Goal: Information Seeking & Learning: Learn about a topic

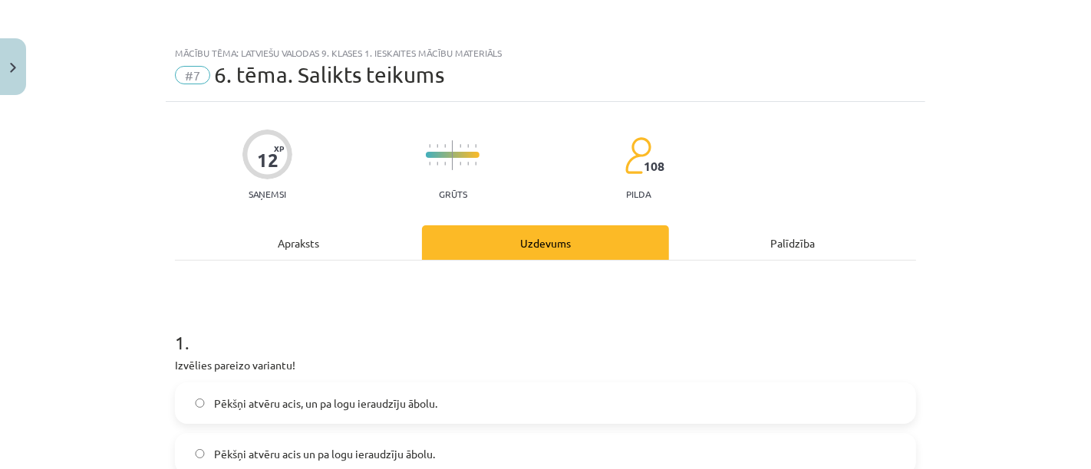
scroll to position [942, 0]
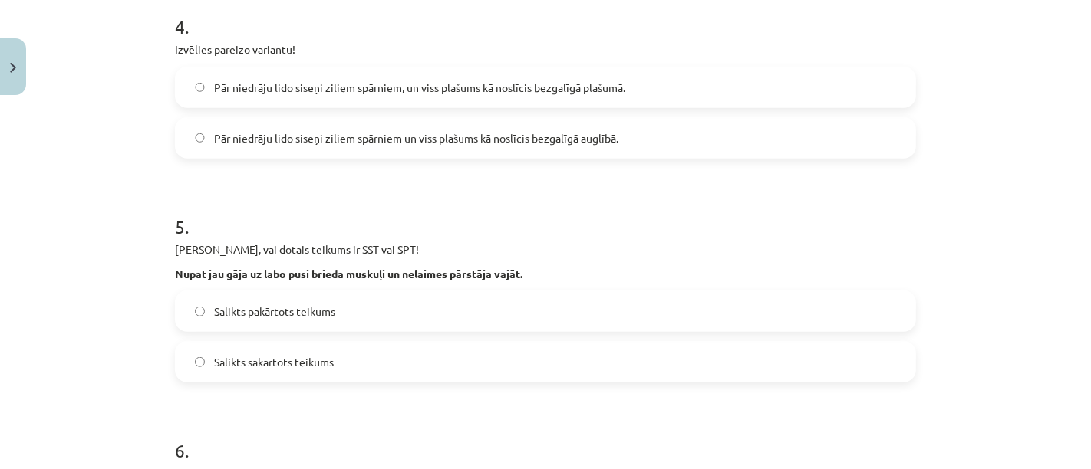
click at [768, 213] on h1 "5 ." at bounding box center [545, 213] width 741 height 48
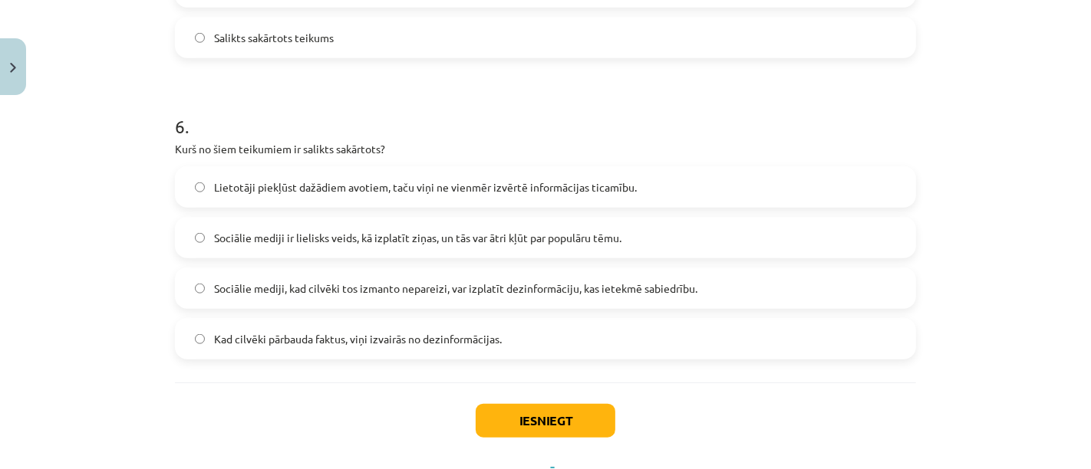
scroll to position [1268, 0]
click at [304, 189] on span "Lietotāji piekļūst dažādiem avotiem, taču viņi ne vienmēr izvērtē informācijas …" at bounding box center [425, 186] width 423 height 16
click at [584, 430] on button "Iesniegt" at bounding box center [546, 420] width 140 height 34
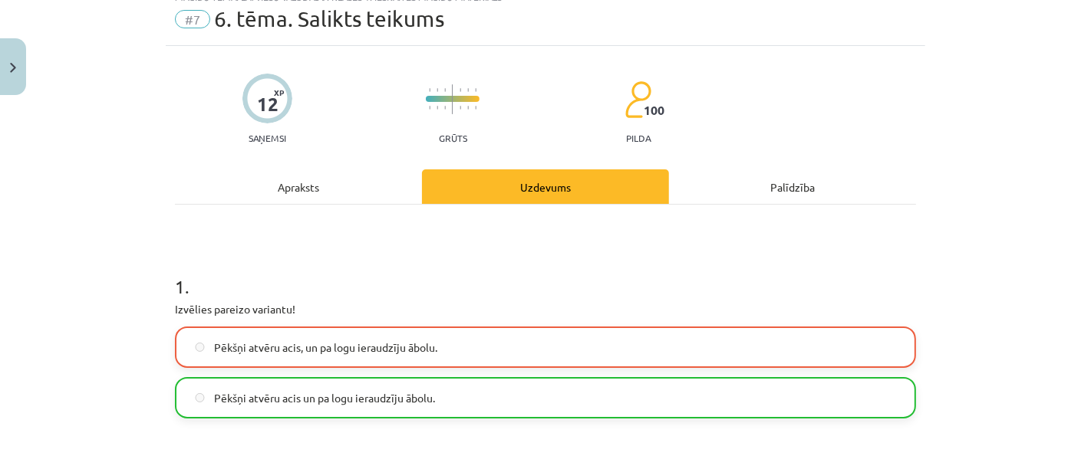
scroll to position [73, 0]
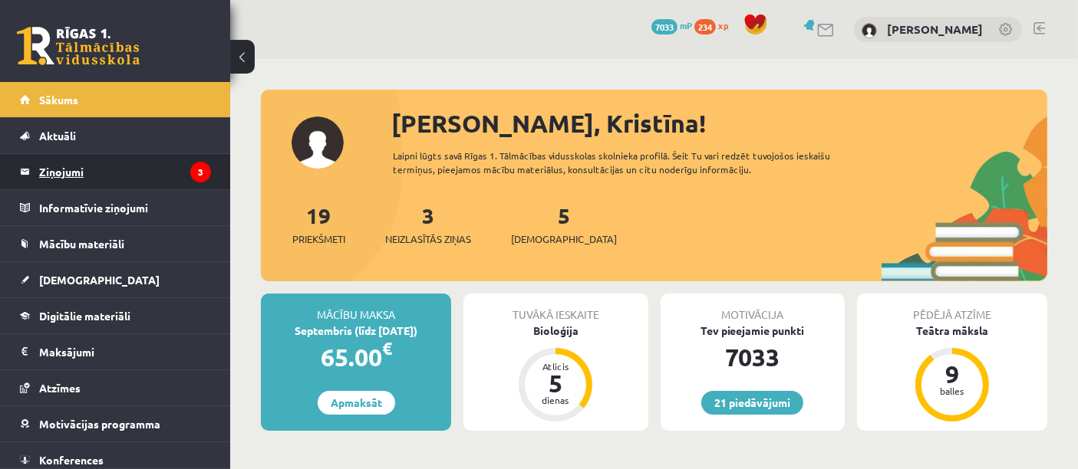
click at [129, 185] on legend "Ziņojumi 3" at bounding box center [125, 171] width 172 height 35
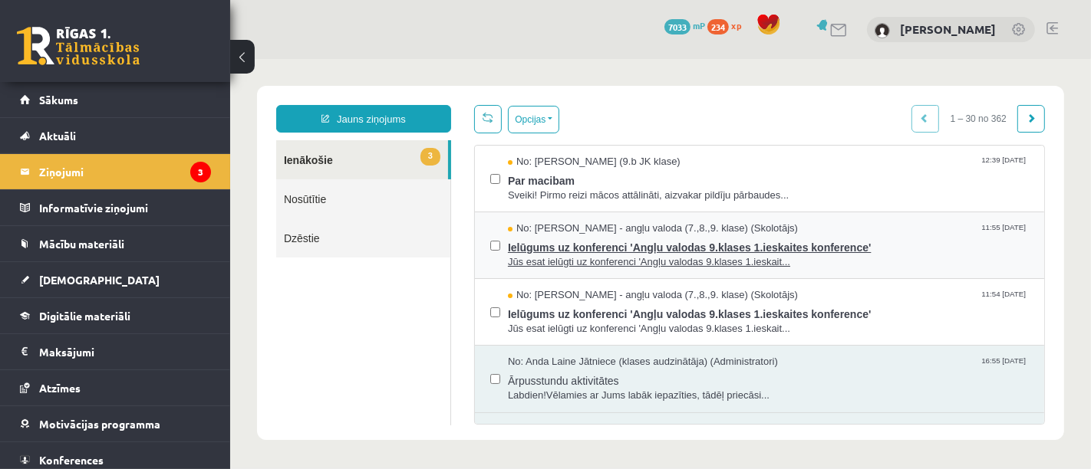
click at [686, 255] on span "Jūs esat ielūgti uz konferenci 'Angļu valodas 9.klases 1.ieskait..." at bounding box center [767, 262] width 521 height 15
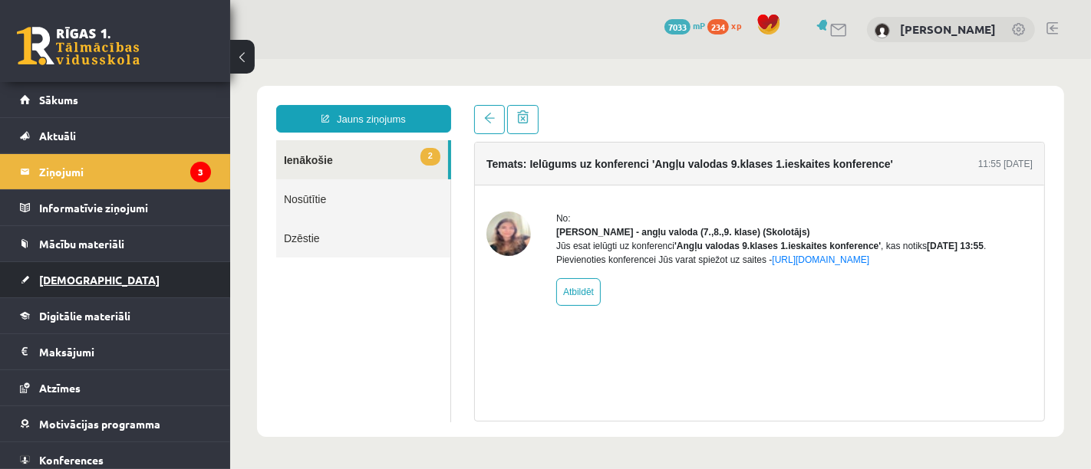
click at [133, 279] on link "[DEMOGRAPHIC_DATA]" at bounding box center [115, 279] width 191 height 35
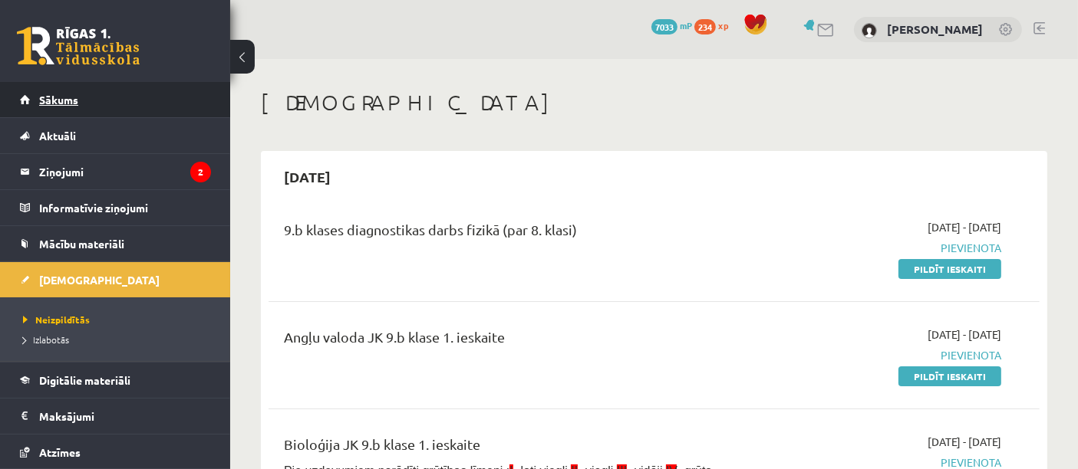
click at [117, 88] on link "Sākums" at bounding box center [115, 99] width 191 height 35
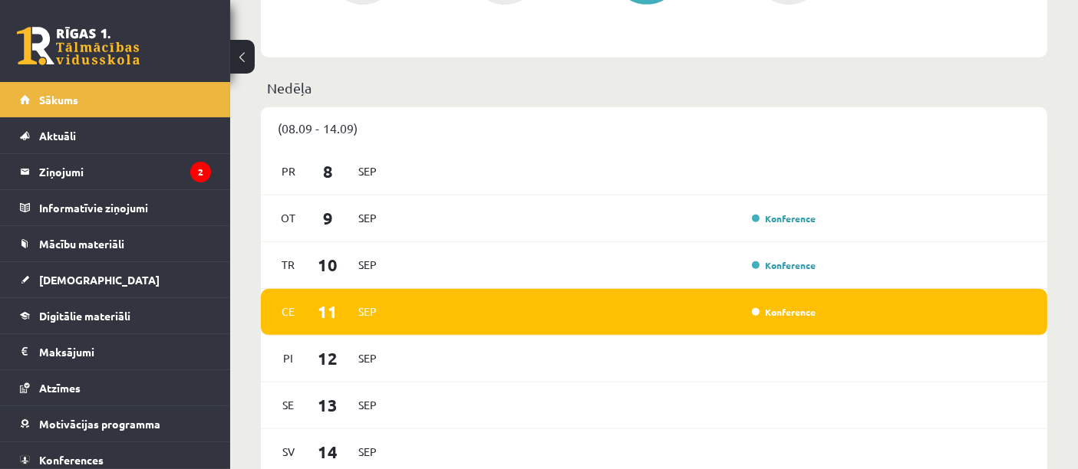
scroll to position [1025, 0]
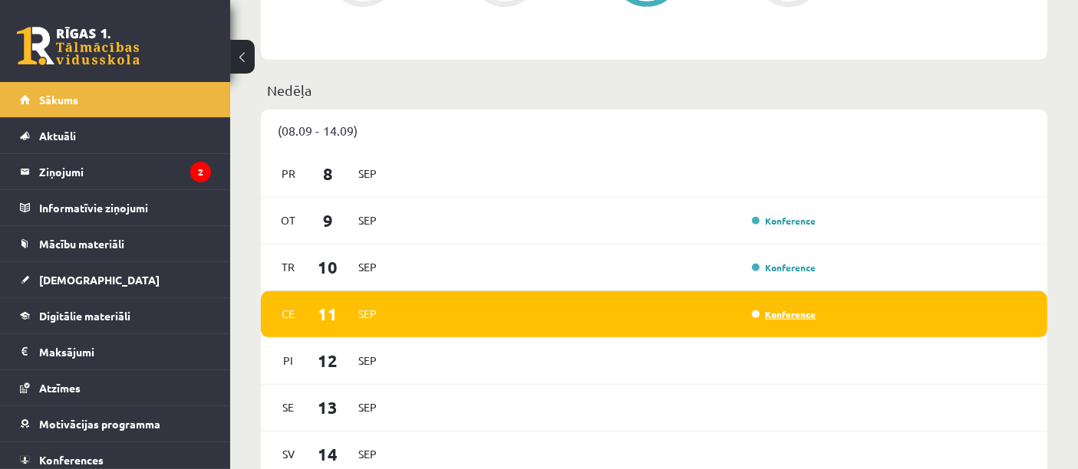
click at [759, 314] on link "Konference" at bounding box center [784, 314] width 64 height 12
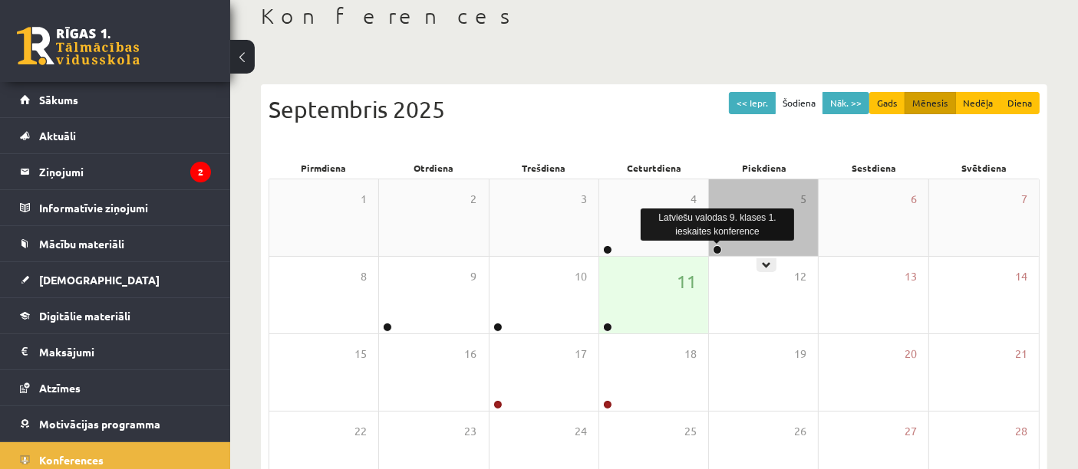
scroll to position [261, 0]
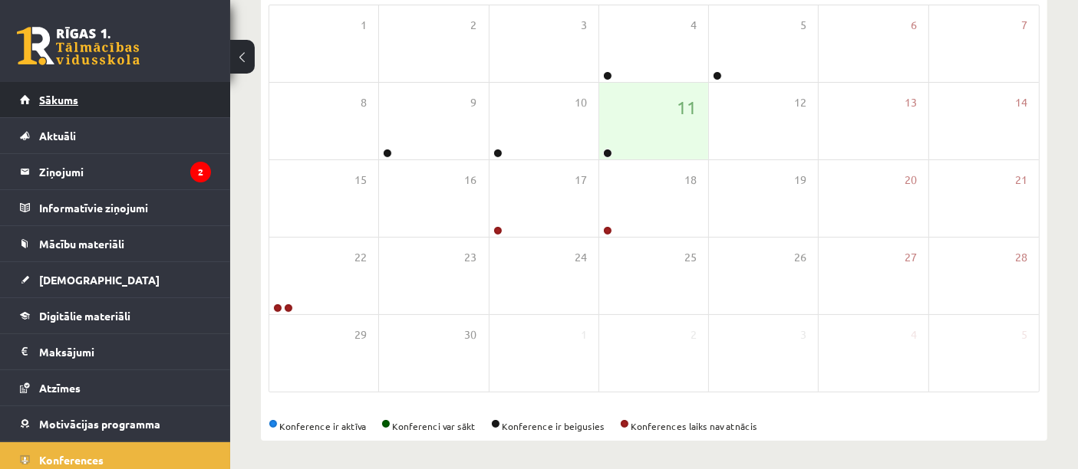
click at [140, 103] on link "Sākums" at bounding box center [115, 99] width 191 height 35
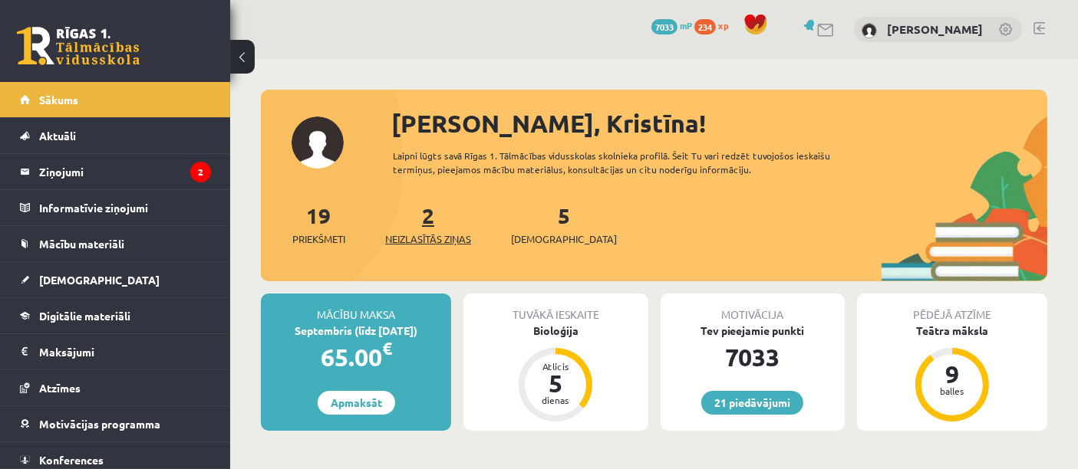
click at [430, 241] on span "Neizlasītās ziņas" at bounding box center [428, 239] width 86 height 15
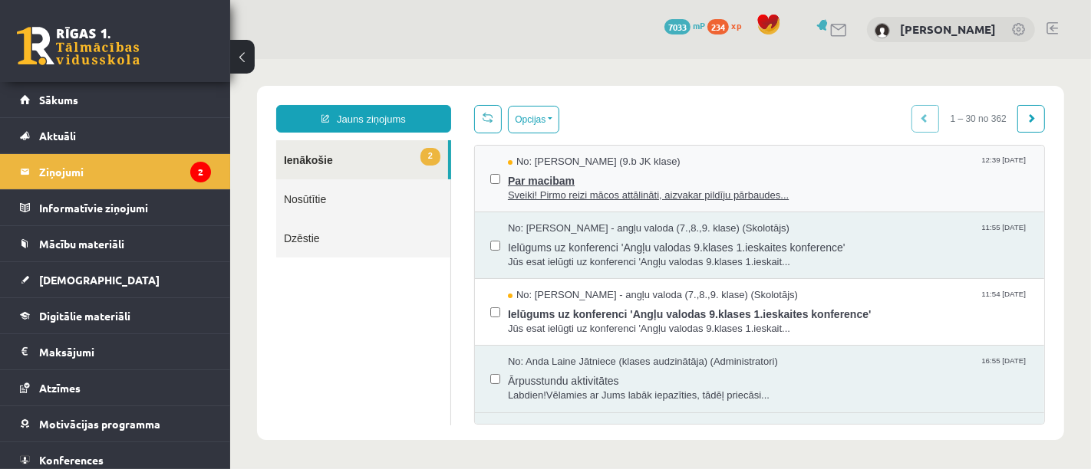
click at [680, 176] on span "Par macibam" at bounding box center [767, 178] width 521 height 19
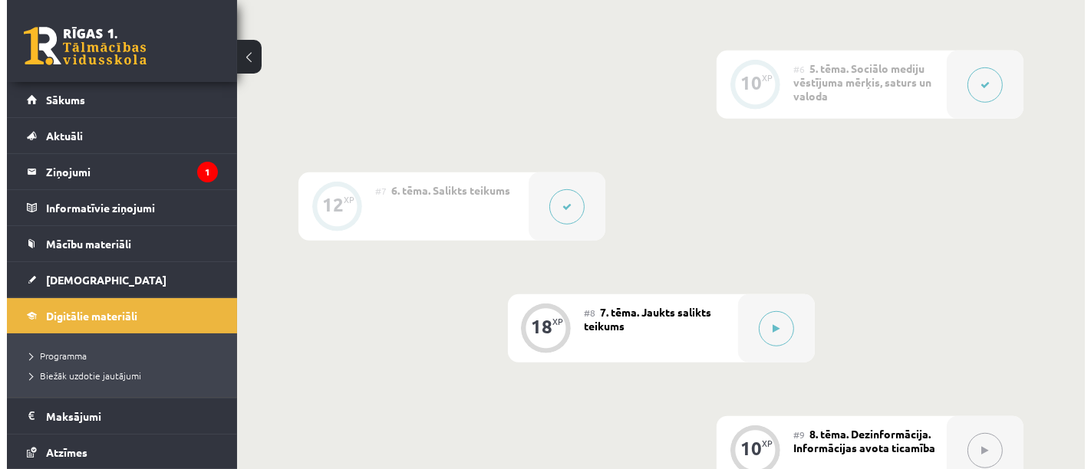
scroll to position [976, 0]
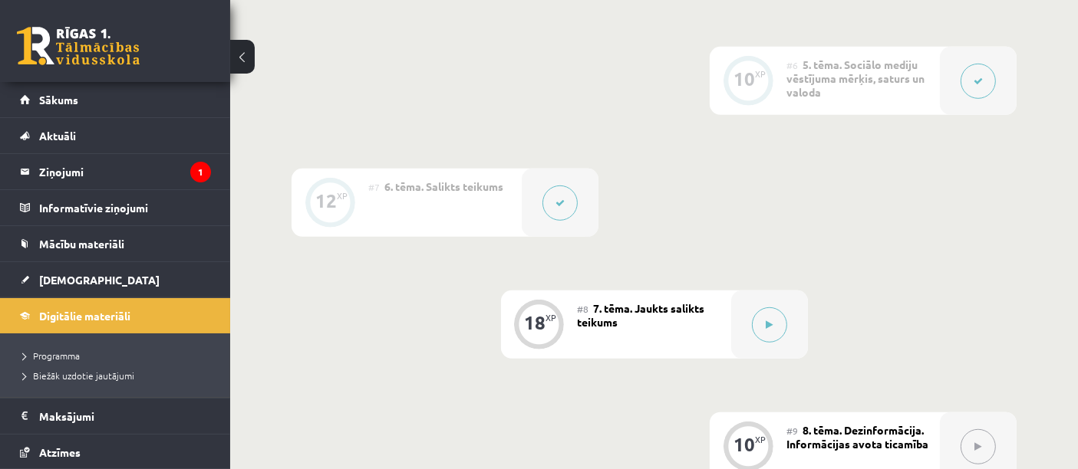
click at [555, 199] on icon at bounding box center [559, 203] width 9 height 9
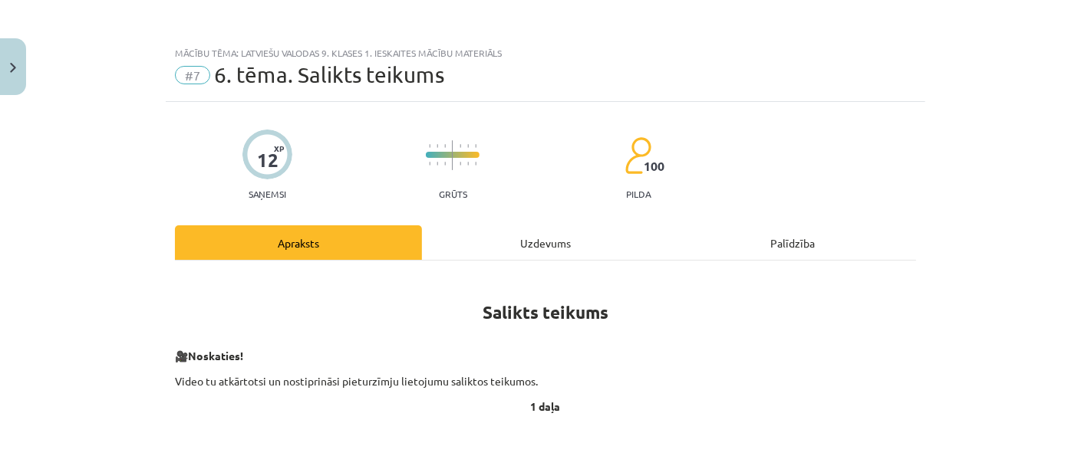
click at [550, 242] on div "Uzdevums" at bounding box center [545, 242] width 247 height 35
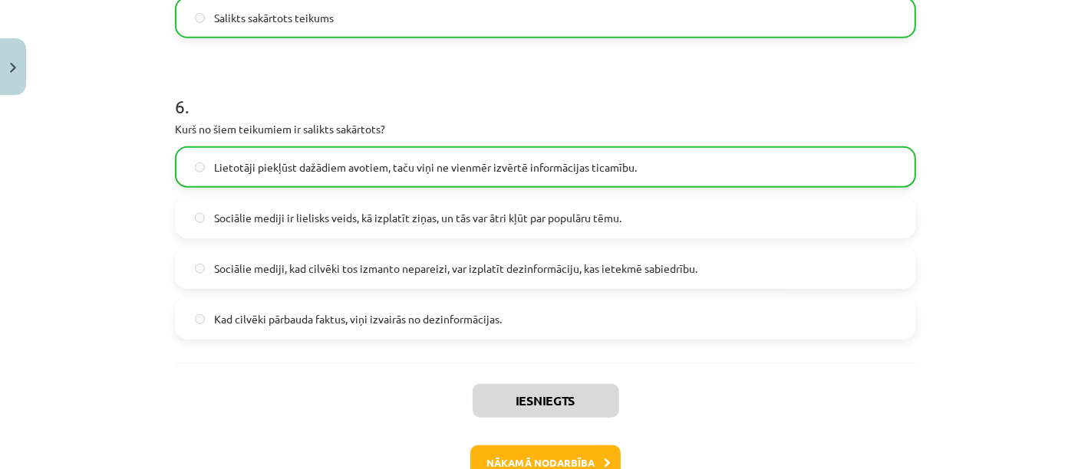
scroll to position [1381, 0]
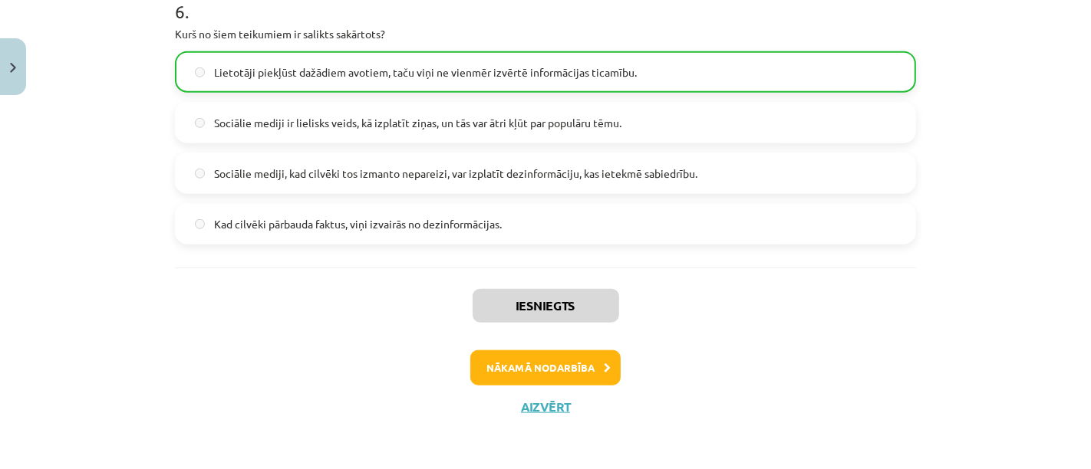
click at [569, 366] on button "Nākamā nodarbība" at bounding box center [545, 368] width 150 height 35
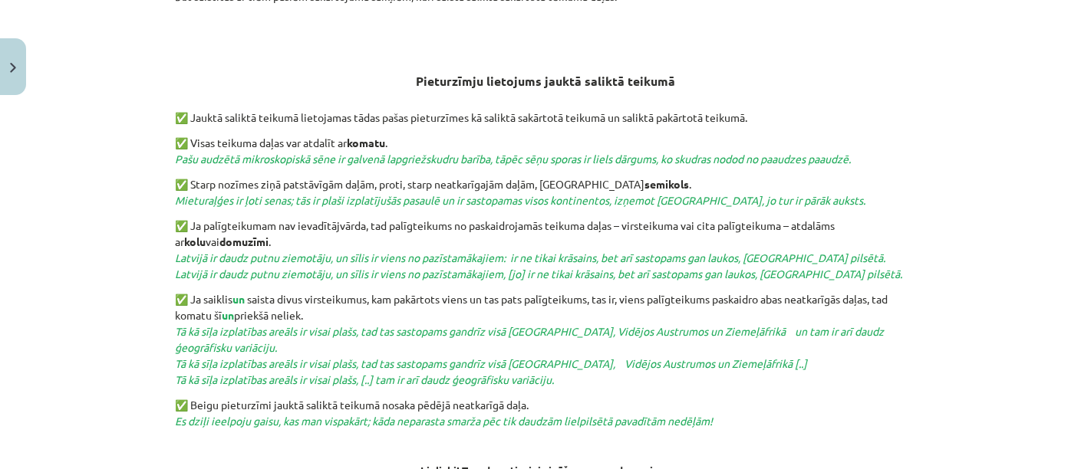
scroll to position [516, 0]
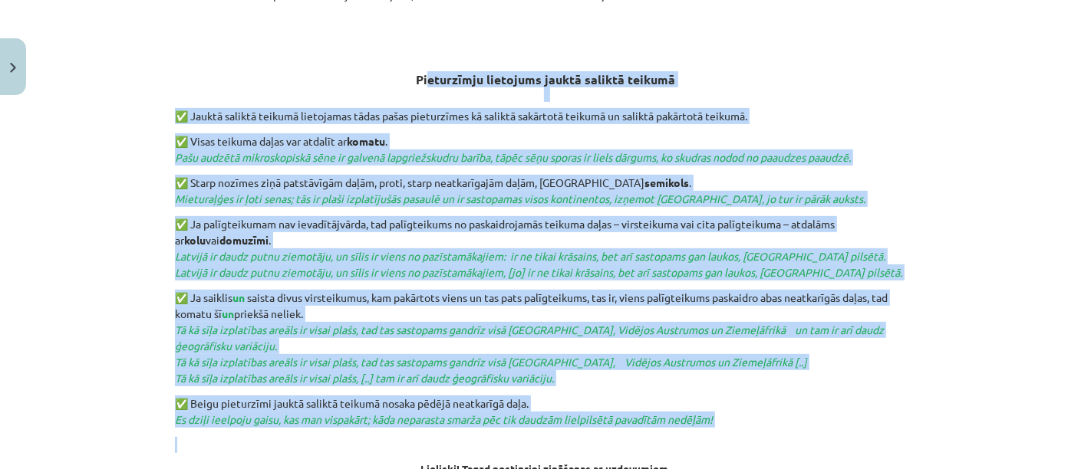
drag, startPoint x: 422, startPoint y: 75, endPoint x: 782, endPoint y: 426, distance: 502.8
click at [782, 426] on div "Jaukts salikts teikums Jaukts salikts teikums ir tāds salikts teikums, kurā ir …" at bounding box center [545, 116] width 741 height 716
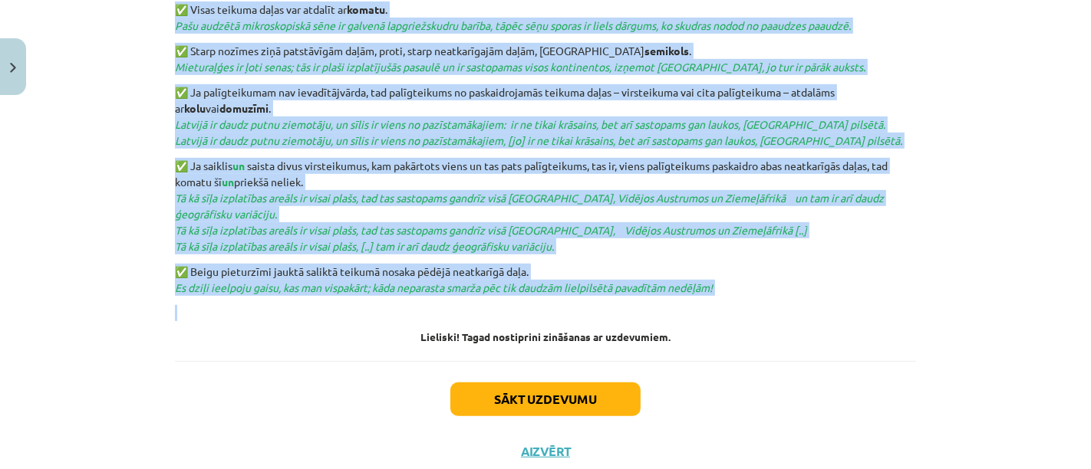
scroll to position [650, 0]
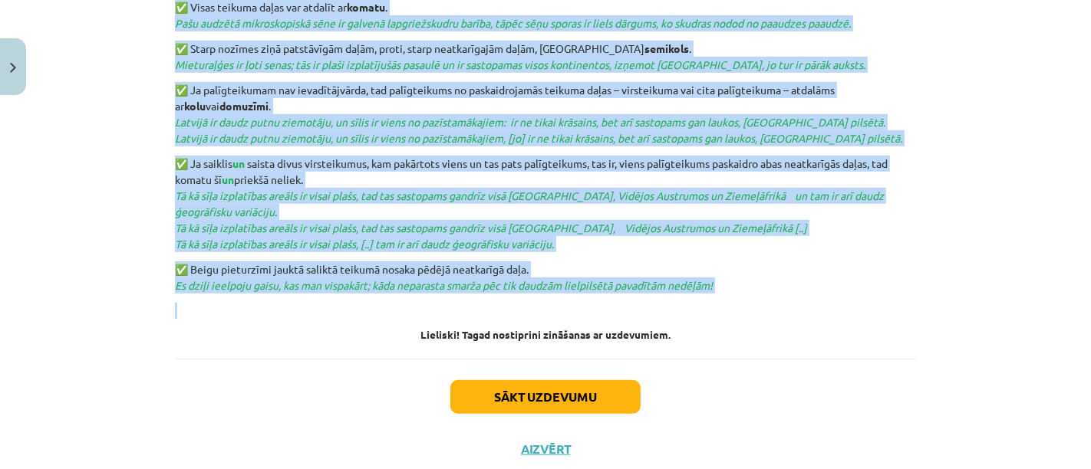
copy div "loremipsu dolorsita consec adipisc elitsed ✅ Doeius tempori utlabor etdolorema …"
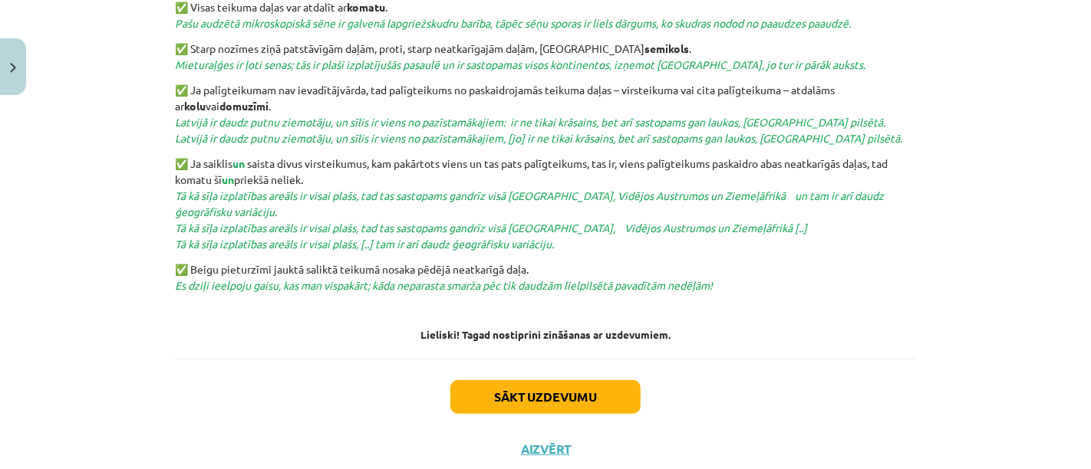
click at [834, 334] on h4 "Lieliski! Tagad nostiprini zināšanas ar uzdevumiem." at bounding box center [545, 334] width 741 height 12
click at [532, 394] on button "Sākt uzdevumu" at bounding box center [545, 397] width 190 height 34
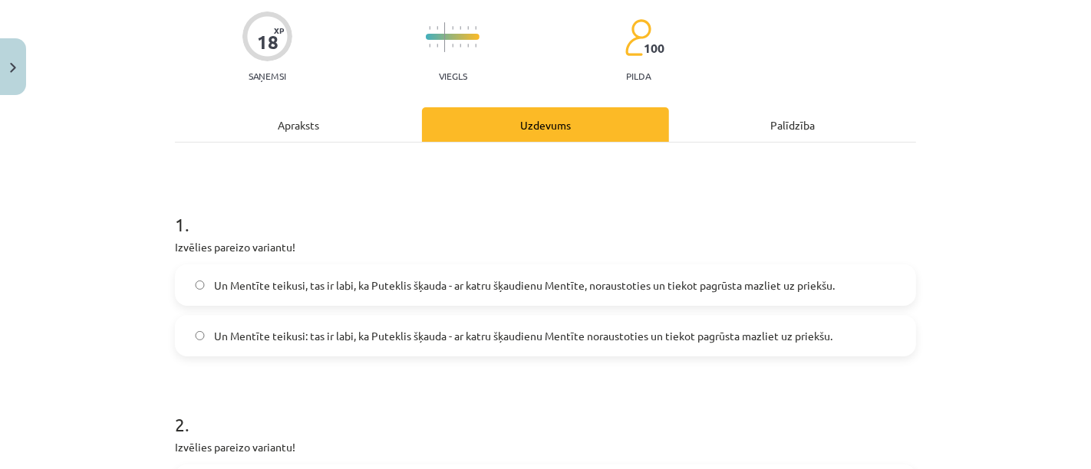
scroll to position [126, 0]
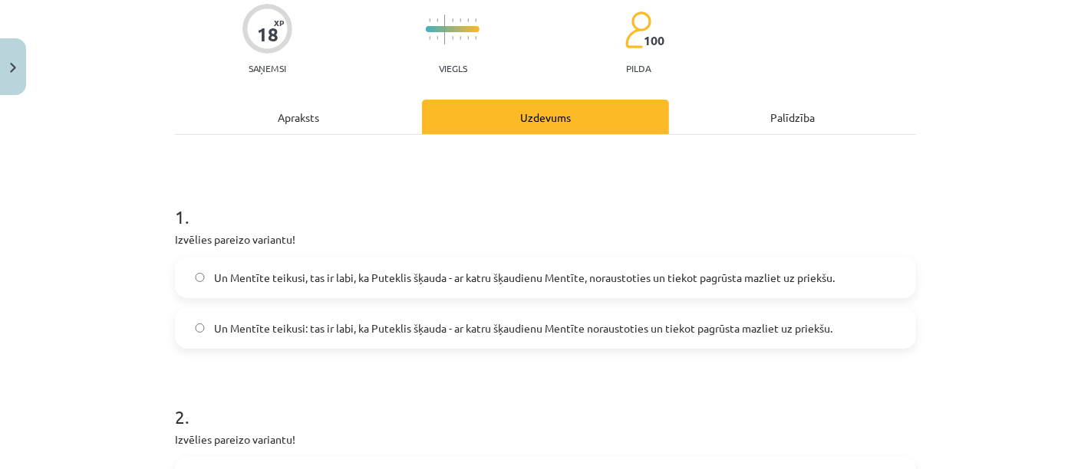
click at [239, 332] on span "Un Mentīte teikusi: tas ir labi, ka Puteklis šķauda - ar katru šķaudienu Mentīt…" at bounding box center [523, 329] width 618 height 16
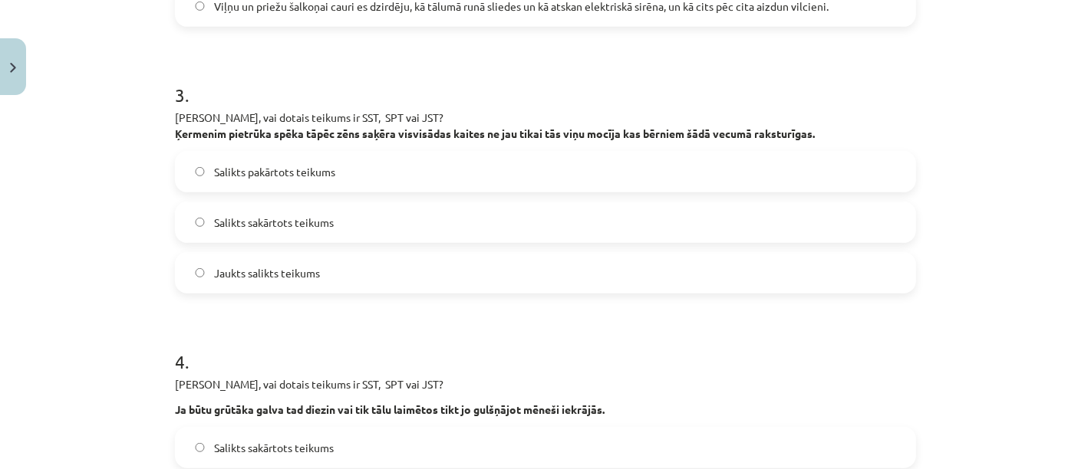
scroll to position [650, 0]
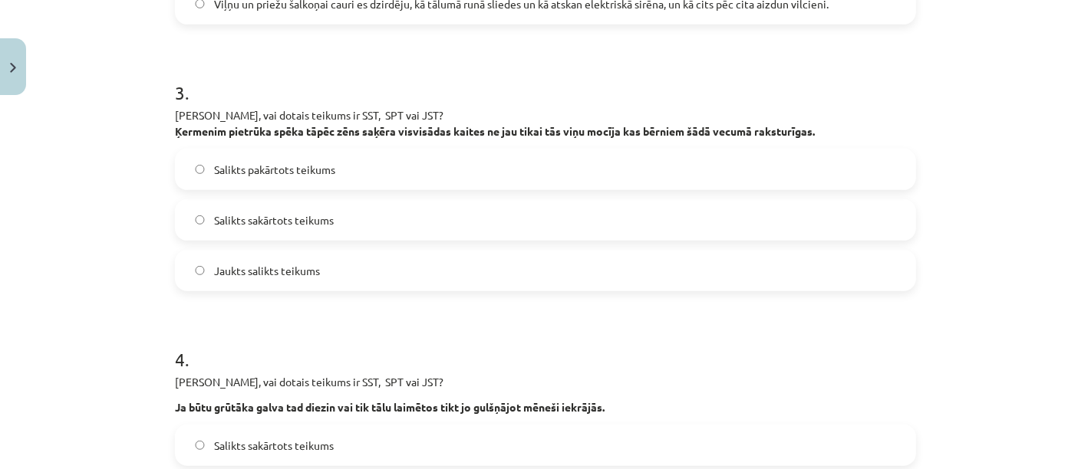
click at [287, 263] on span "Jaukts salikts teikums" at bounding box center [267, 271] width 106 height 16
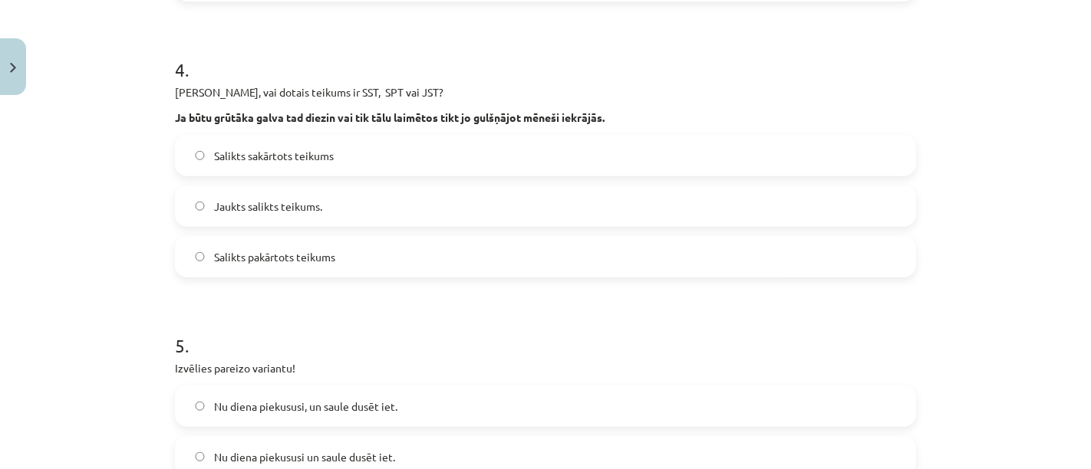
scroll to position [951, 0]
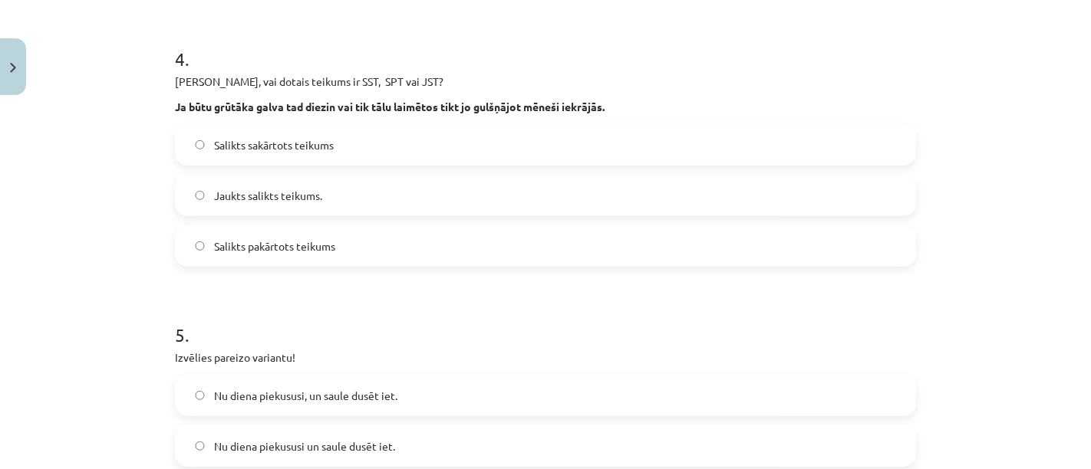
click at [268, 198] on span "Jaukts salikts teikums." at bounding box center [268, 196] width 108 height 16
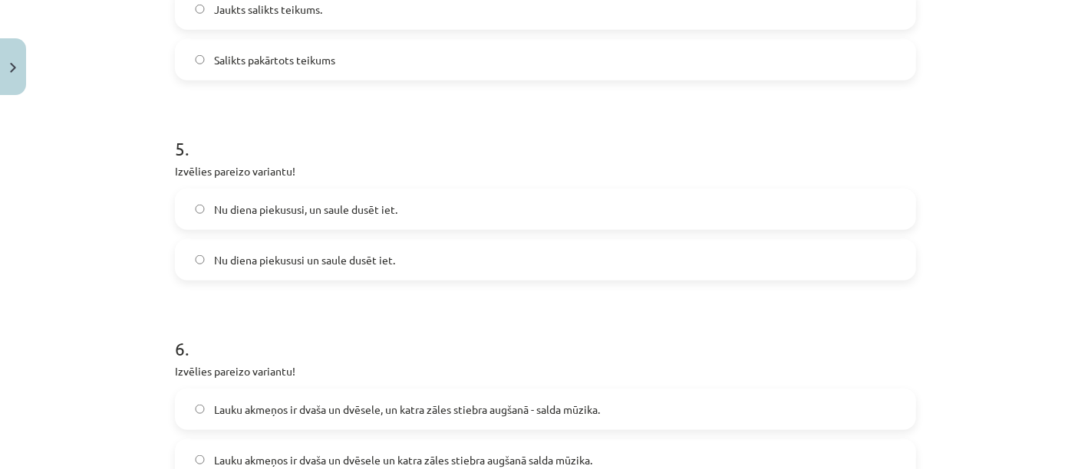
scroll to position [1141, 0]
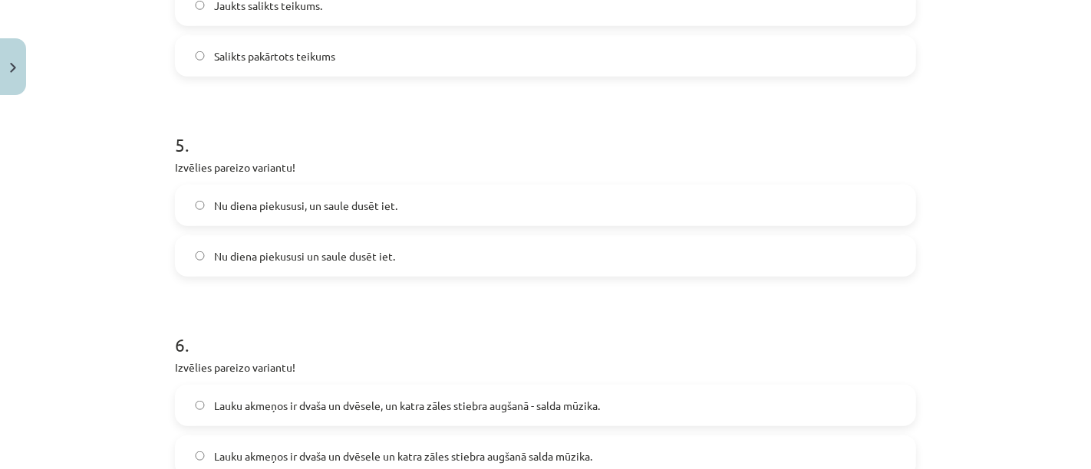
click at [265, 204] on span "Nu diena piekususi, un saule dusēt iet." at bounding box center [305, 206] width 183 height 16
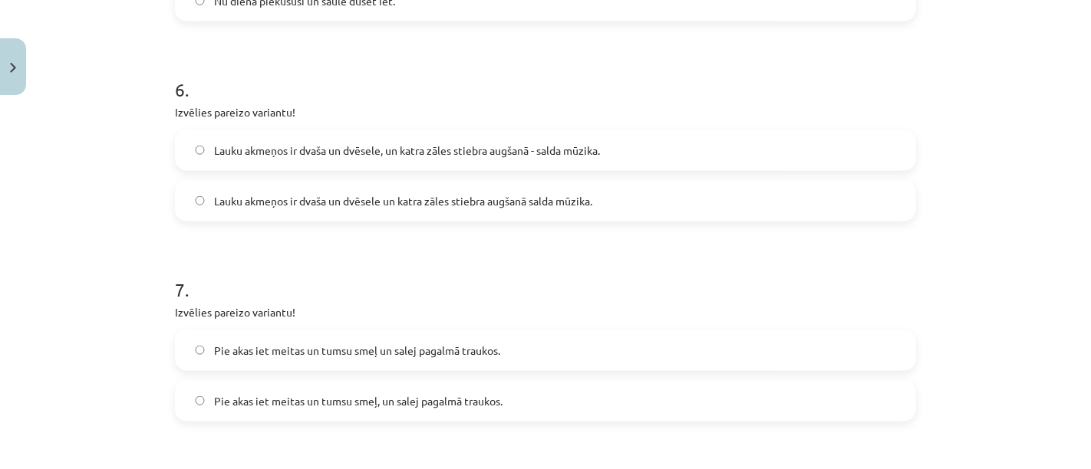
scroll to position [1397, 0]
click at [254, 10] on label "Nu diena piekususi un saule dusēt iet." at bounding box center [545, 0] width 738 height 38
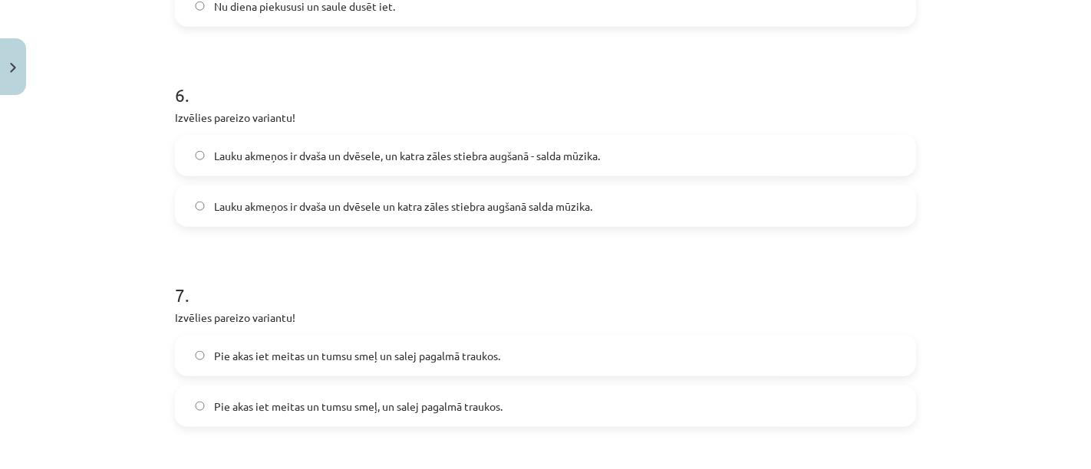
click at [354, 149] on span "Lauku akmeņos ir dvaša un dvēsele, un katra zāles stiebra augšanā - salda mūzik…" at bounding box center [407, 156] width 386 height 16
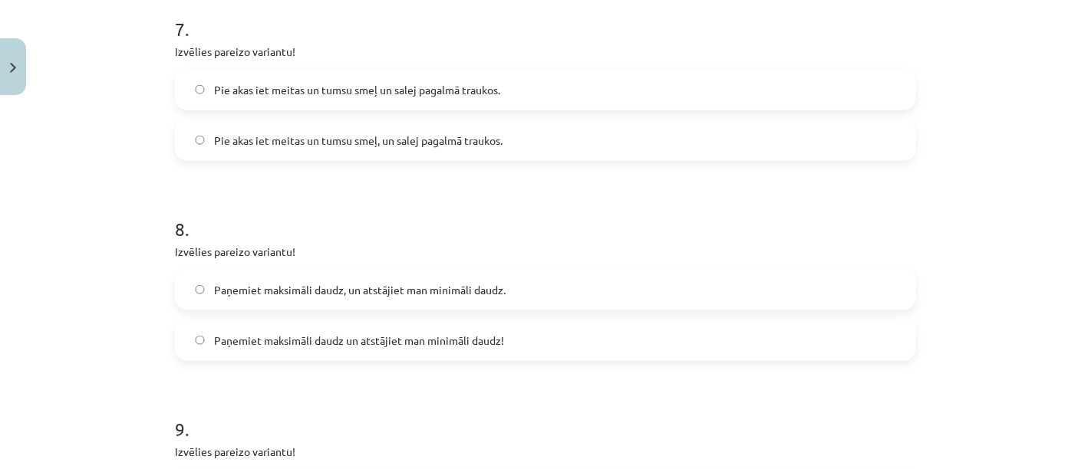
scroll to position [1663, 0]
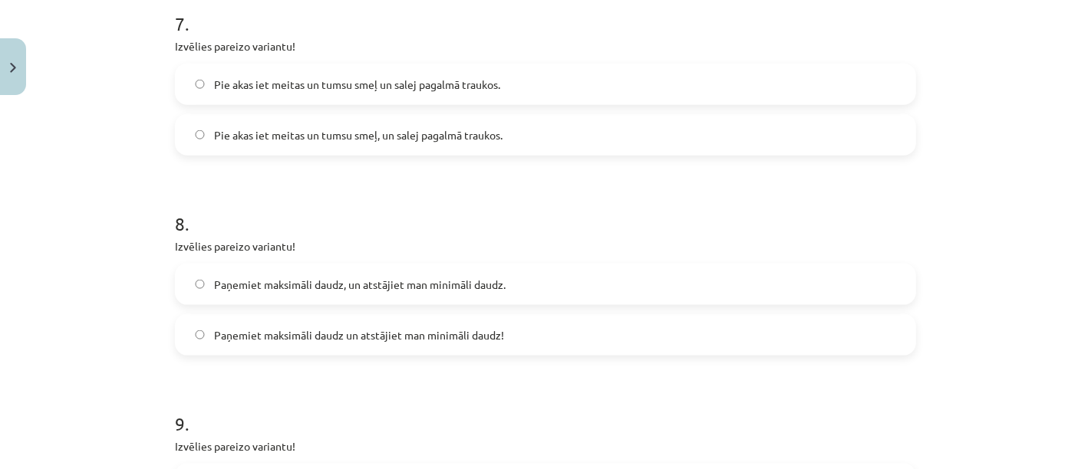
click at [380, 81] on span "Pie akas iet meitas un tumsu smeļ un salej pagalmā traukos." at bounding box center [357, 85] width 286 height 16
click at [418, 129] on span "Pie akas iet meitas un tumsu smeļ, un salej pagalmā traukos." at bounding box center [358, 135] width 288 height 16
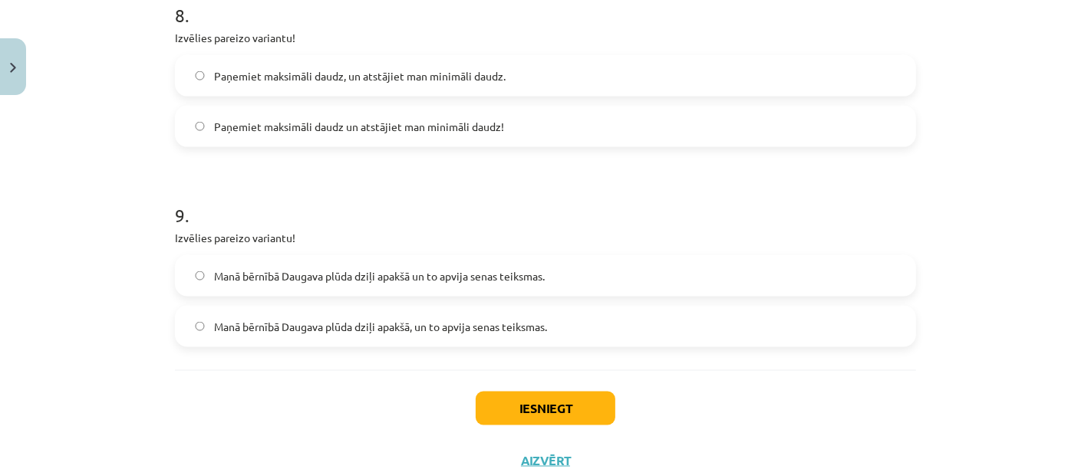
scroll to position [1894, 0]
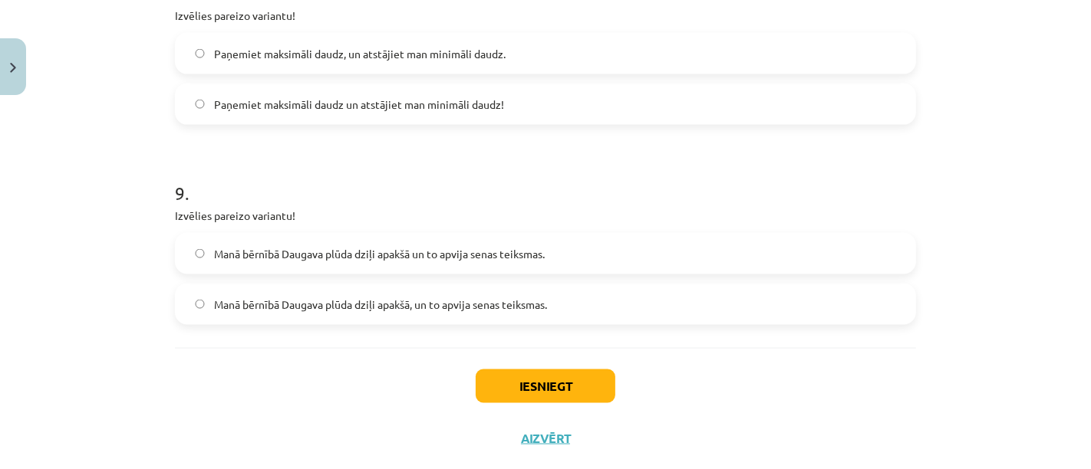
click at [419, 104] on span "Paņemiet maksimāli daudz un atstājiet man minimāli daudz!" at bounding box center [359, 105] width 290 height 16
click at [343, 39] on label "Paņemiet maksimāli daudz, un atstājiet man minimāli daudz." at bounding box center [545, 54] width 738 height 38
click at [398, 306] on span "Manā bērnībā Daugava plūda dziļi apakšā, un to apvija senas teiksmas." at bounding box center [380, 305] width 333 height 16
click at [525, 378] on button "Iesniegt" at bounding box center [546, 387] width 140 height 34
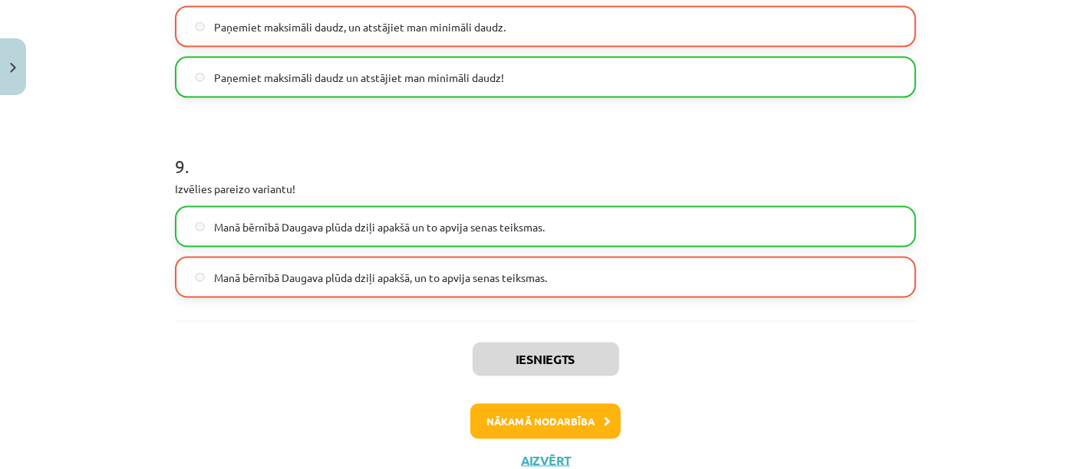
scroll to position [1974, 0]
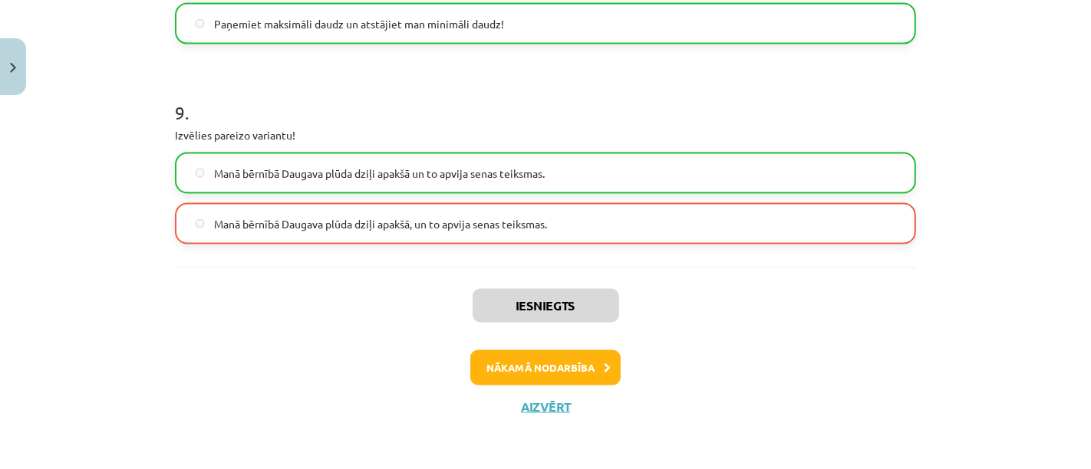
click at [558, 377] on button "Nākamā nodarbība" at bounding box center [545, 368] width 150 height 35
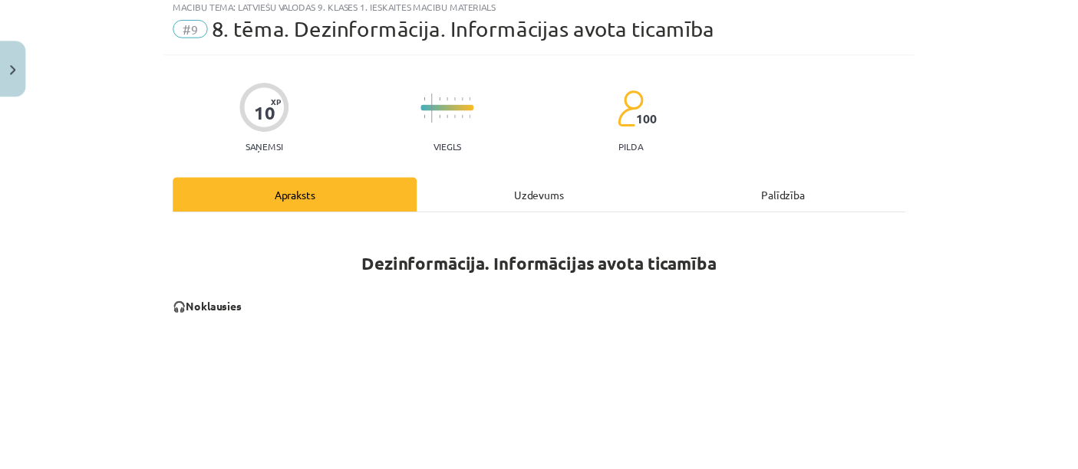
scroll to position [38, 0]
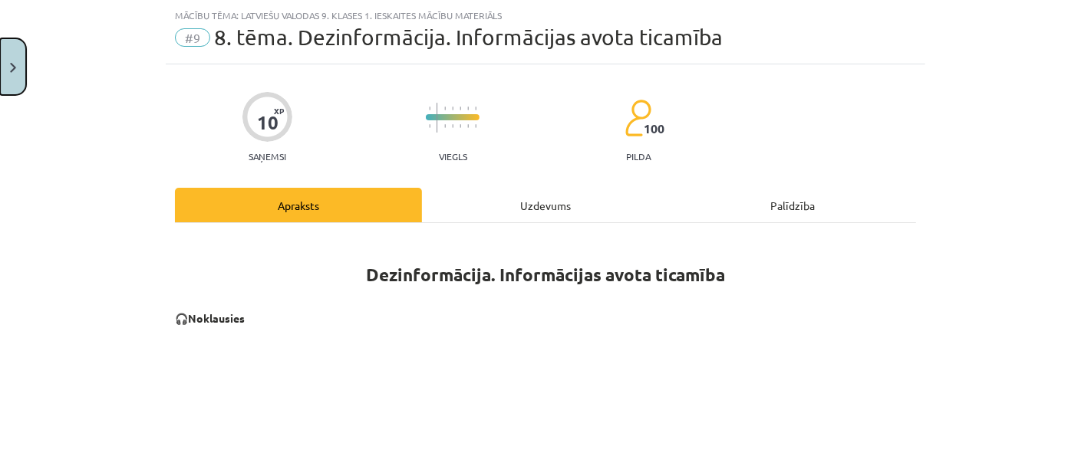
click at [0, 64] on button "Close" at bounding box center [13, 66] width 26 height 57
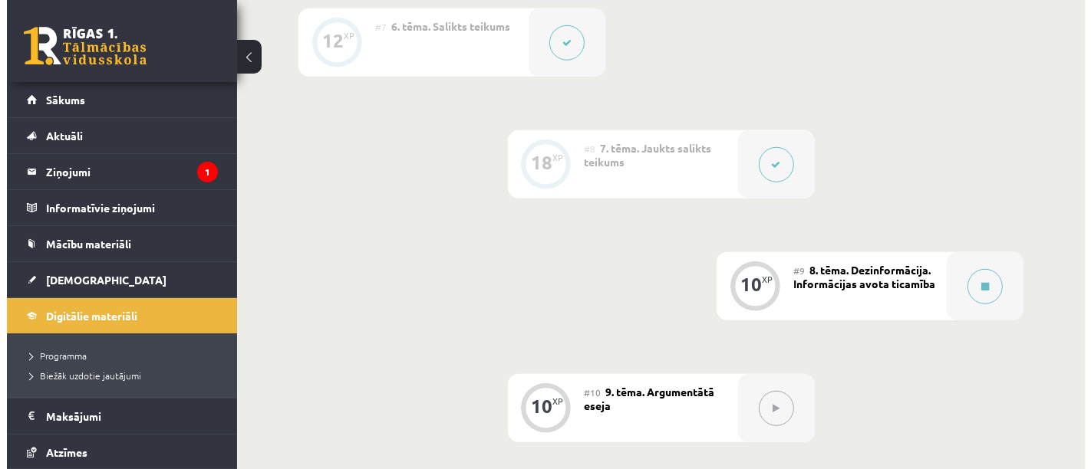
scroll to position [1137, 0]
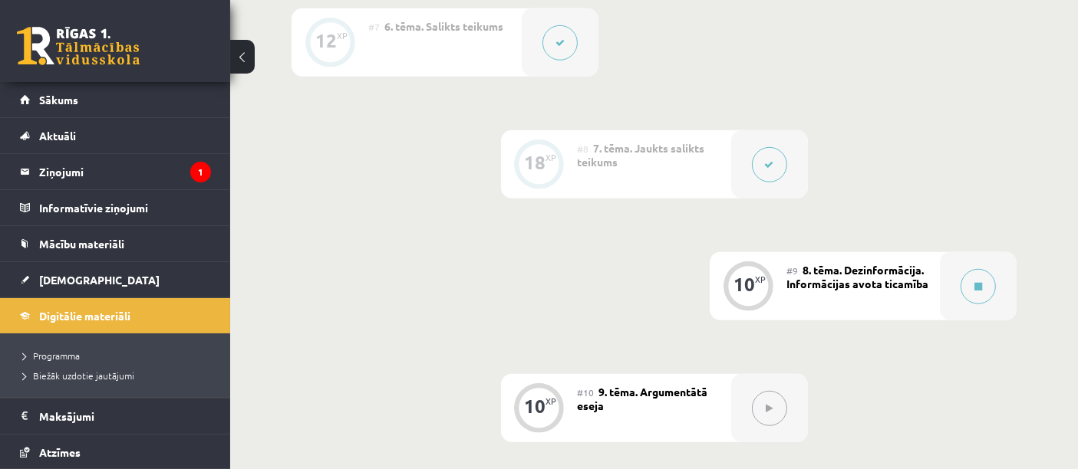
click at [964, 300] on div at bounding box center [978, 286] width 77 height 68
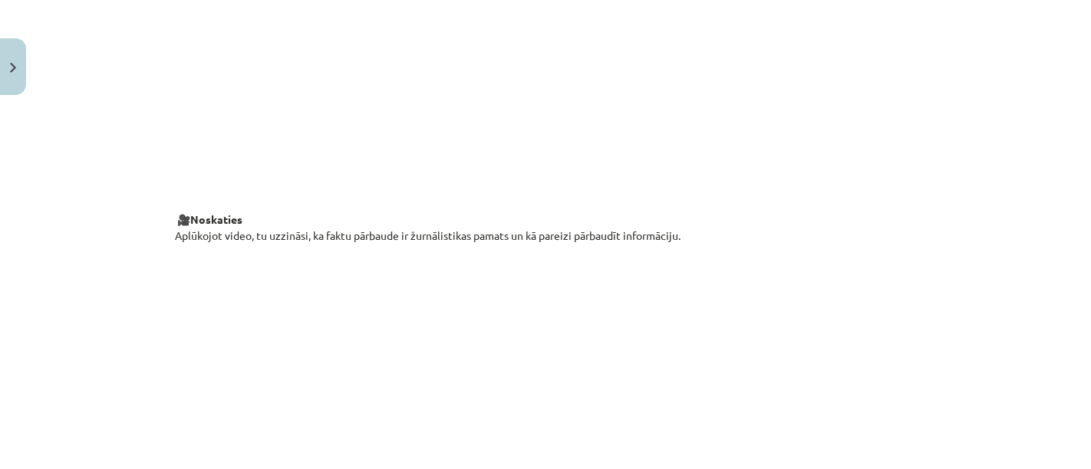
scroll to position [0, 0]
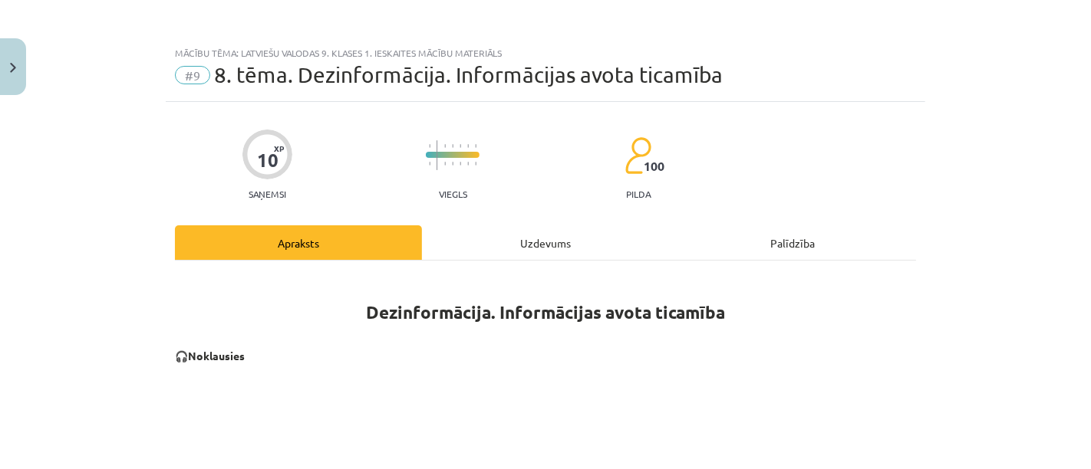
click at [561, 236] on div "Uzdevums" at bounding box center [545, 242] width 247 height 35
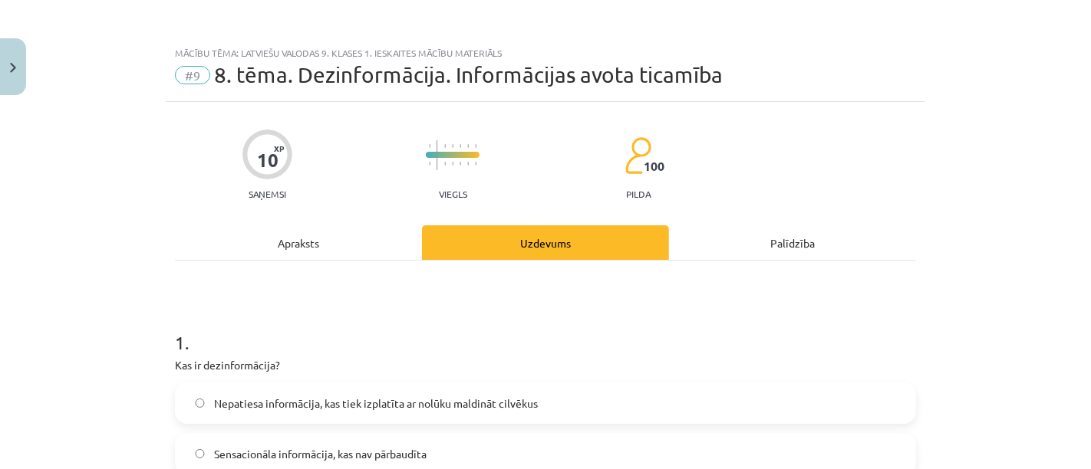
click at [312, 247] on div "Apraksts" at bounding box center [298, 242] width 247 height 35
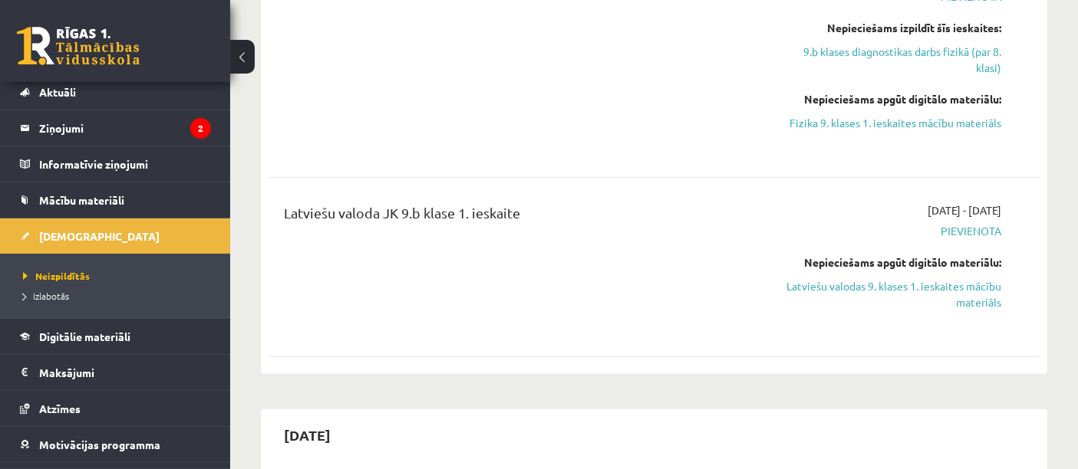
scroll to position [46, 0]
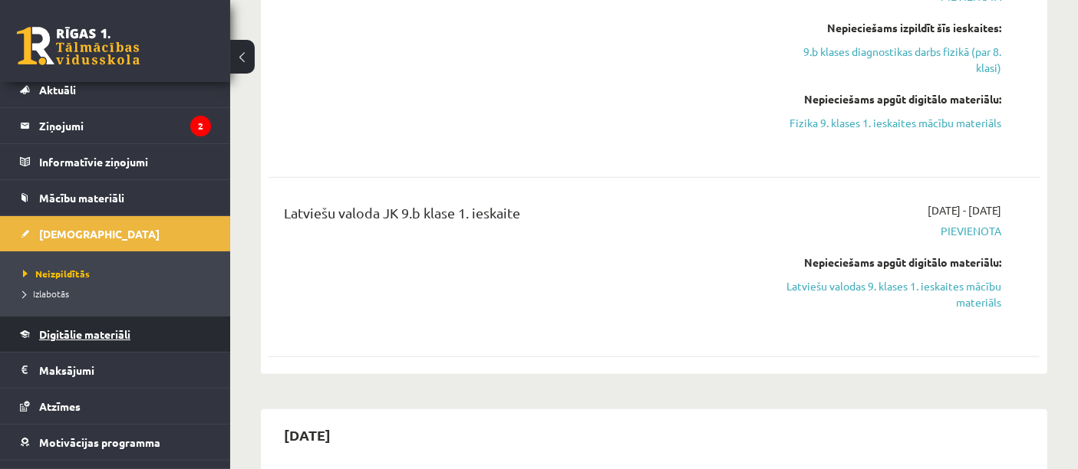
click at [116, 331] on span "Digitālie materiāli" at bounding box center [84, 334] width 91 height 14
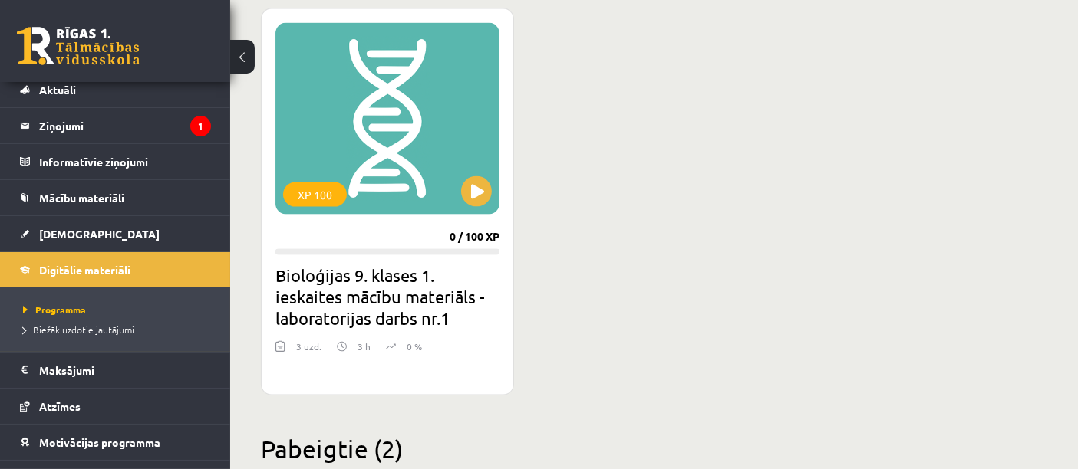
scroll to position [2586, 0]
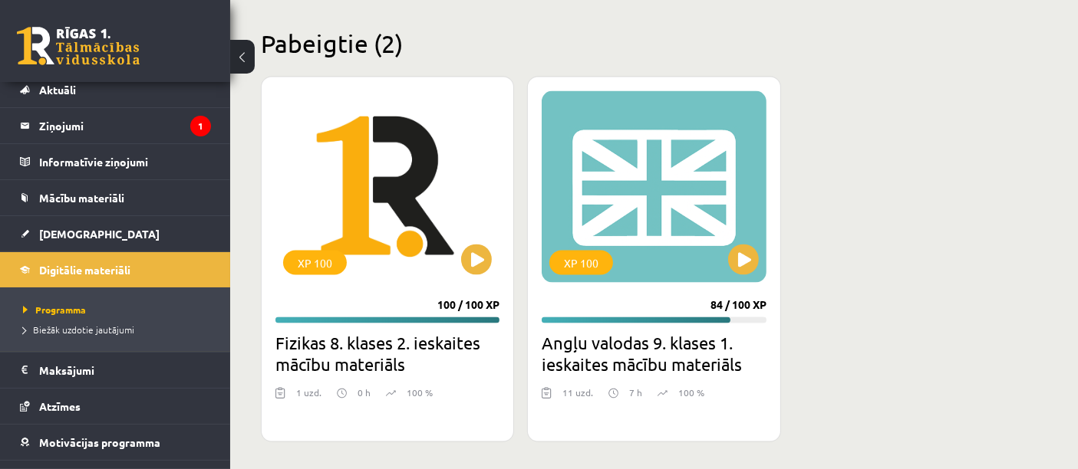
click at [1015, 51] on div "Pabeigtie (2) XP 100 100 / 100 XP Fizikas 8. klases 2. ieskaites mācību materiā…" at bounding box center [654, 235] width 786 height 414
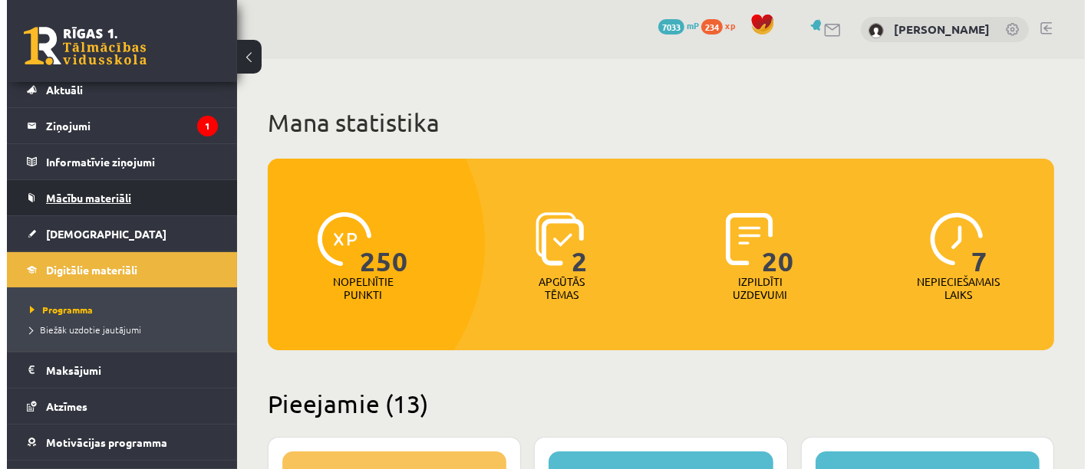
scroll to position [0, 0]
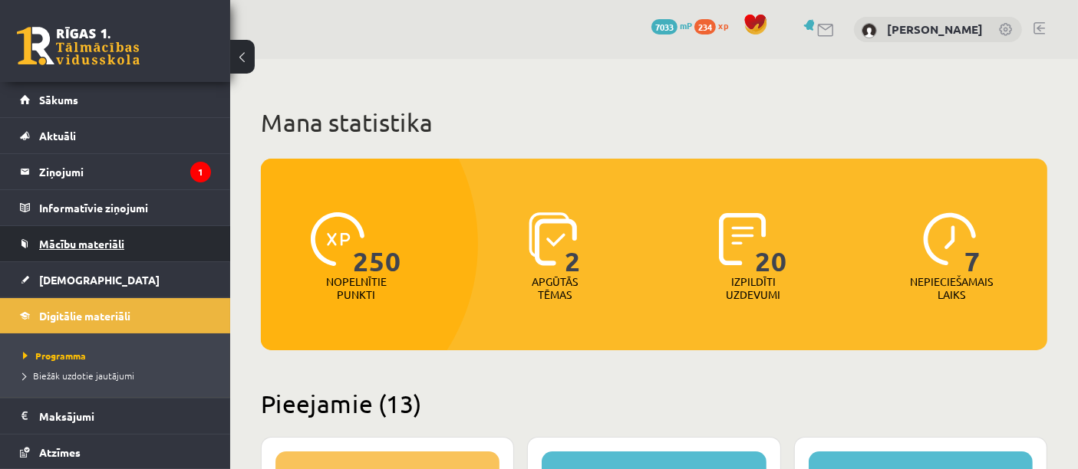
click at [79, 103] on link "Sākums" at bounding box center [115, 99] width 191 height 35
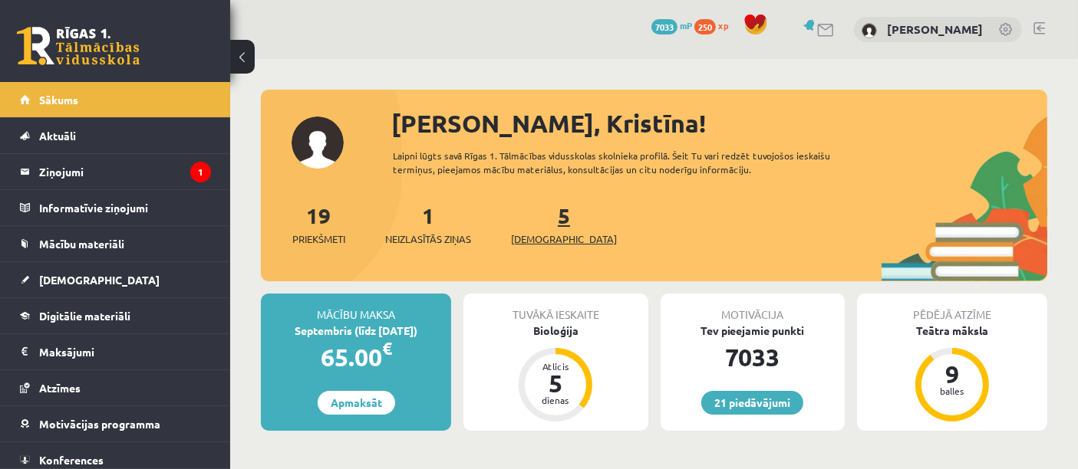
click at [533, 239] on span "[DEMOGRAPHIC_DATA]" at bounding box center [564, 239] width 106 height 15
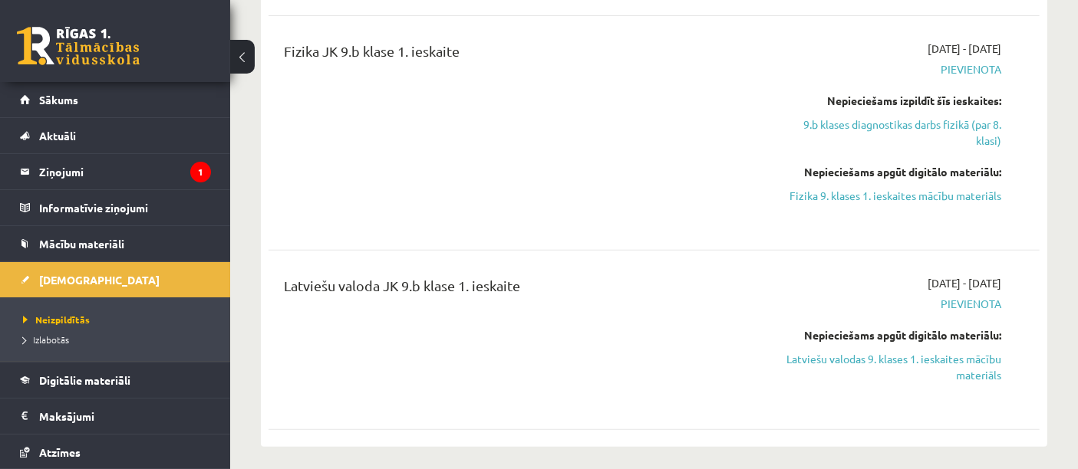
scroll to position [653, 0]
click at [847, 361] on link "Latviešu valodas 9. klases 1. ieskaites mācību materiāls" at bounding box center [889, 367] width 224 height 32
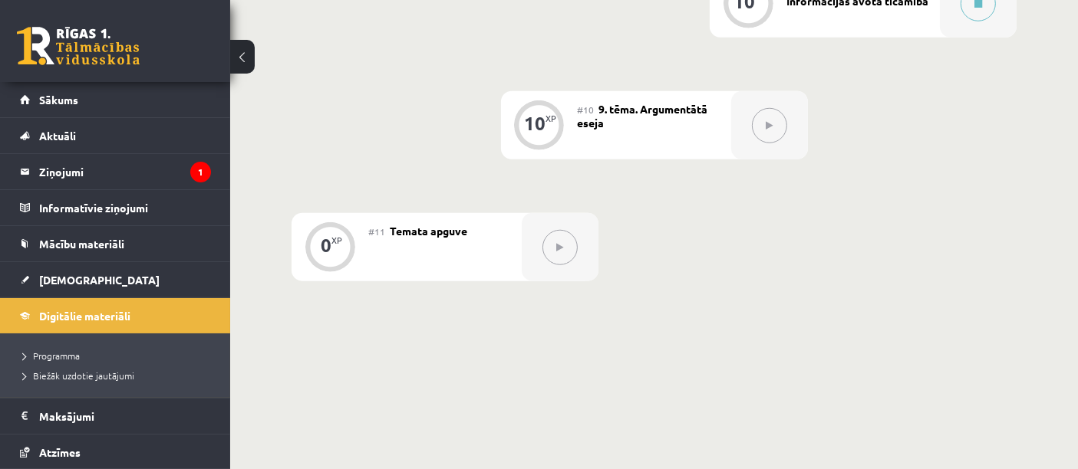
scroll to position [1425, 0]
